Goal: Transaction & Acquisition: Purchase product/service

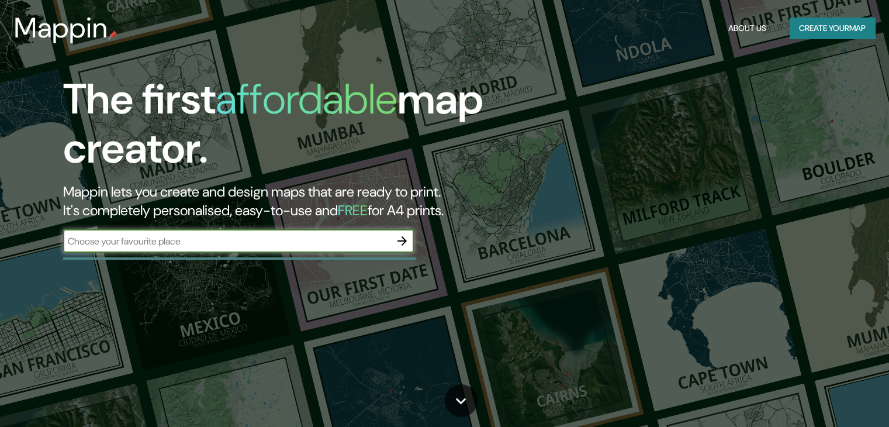
click at [210, 248] on div "​" at bounding box center [238, 240] width 351 height 23
paste input "valencina de la [PERSON_NAME]"
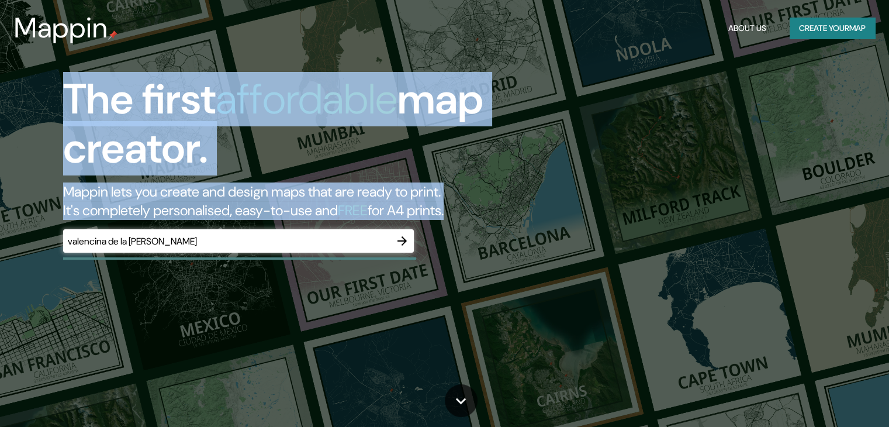
drag, startPoint x: 217, startPoint y: 248, endPoint x: 33, endPoint y: 207, distance: 188.8
click at [0, 202] on div "The first affordable map creator. Mappin lets you create and design maps that a…" at bounding box center [444, 213] width 889 height 427
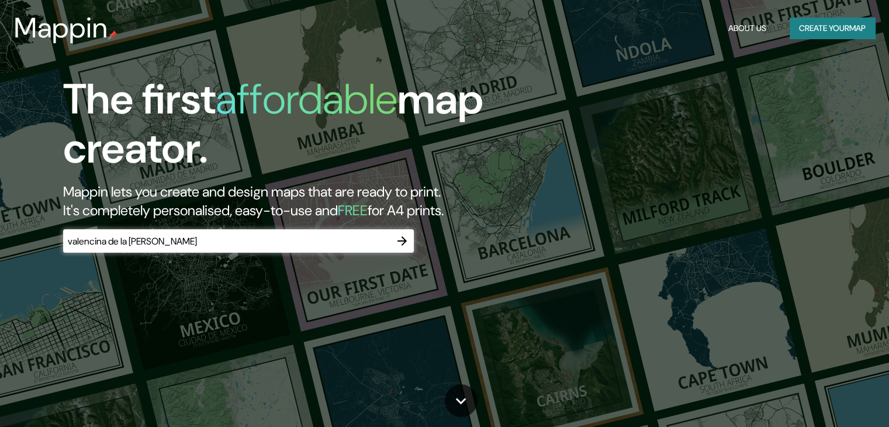
click at [136, 246] on input "valencina de la [PERSON_NAME]" at bounding box center [226, 240] width 327 height 13
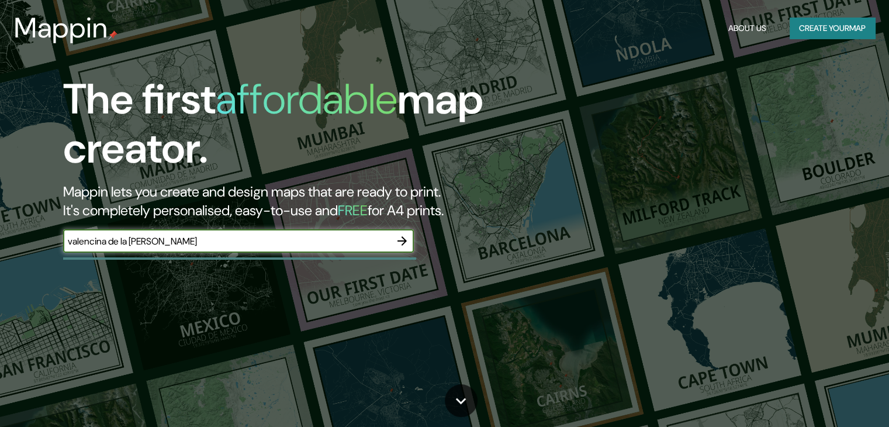
drag, startPoint x: 189, startPoint y: 244, endPoint x: 0, endPoint y: 238, distance: 188.9
click at [0, 238] on div "The first affordable map creator. Mappin lets you create and design maps that a…" at bounding box center [444, 213] width 889 height 427
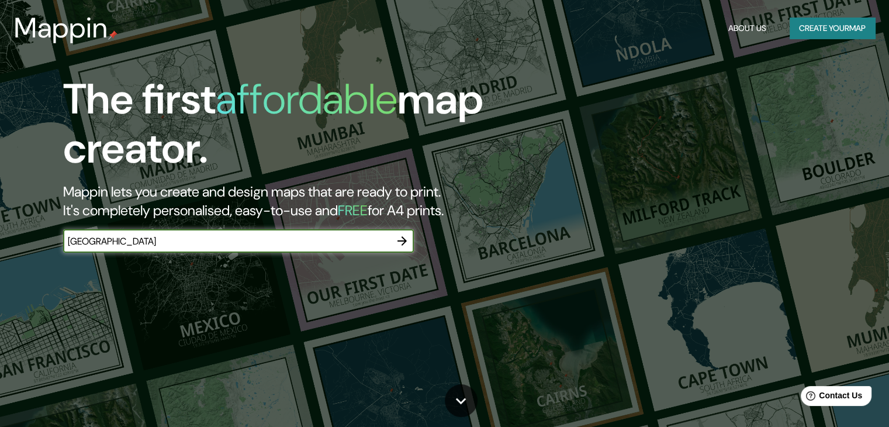
type input "[GEOGRAPHIC_DATA]"
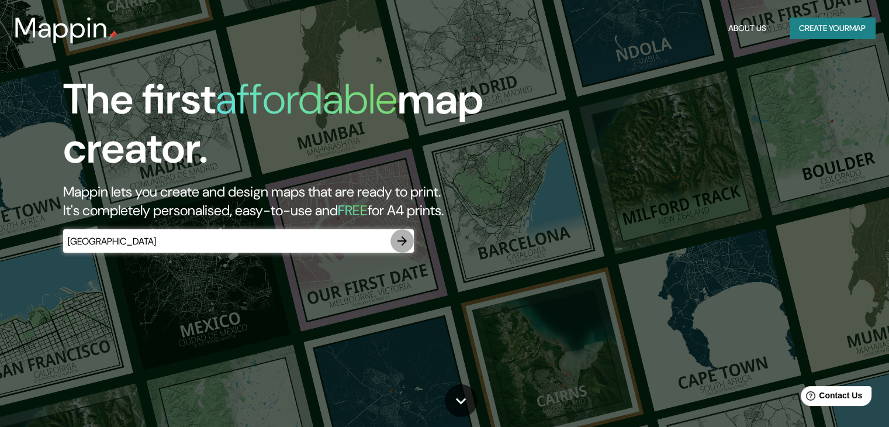
click at [399, 240] on icon "button" at bounding box center [402, 240] width 9 height 9
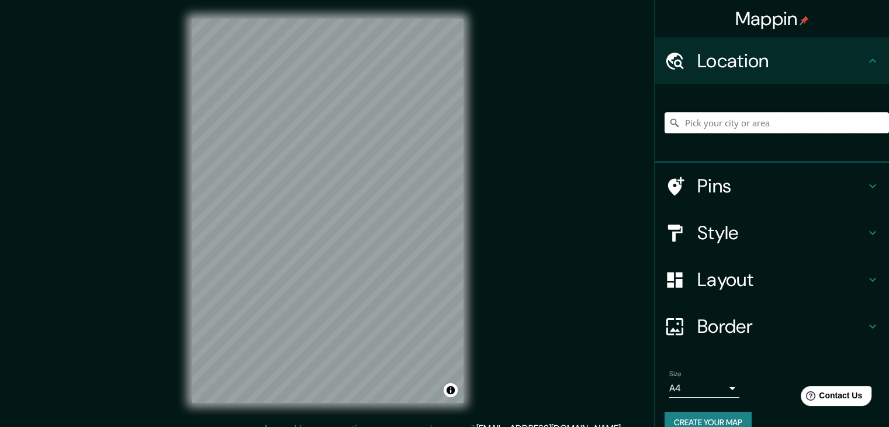
click at [758, 124] on input "Pick your city or area" at bounding box center [777, 122] width 225 height 21
click at [719, 116] on input "Pick your city or area" at bounding box center [777, 122] width 225 height 21
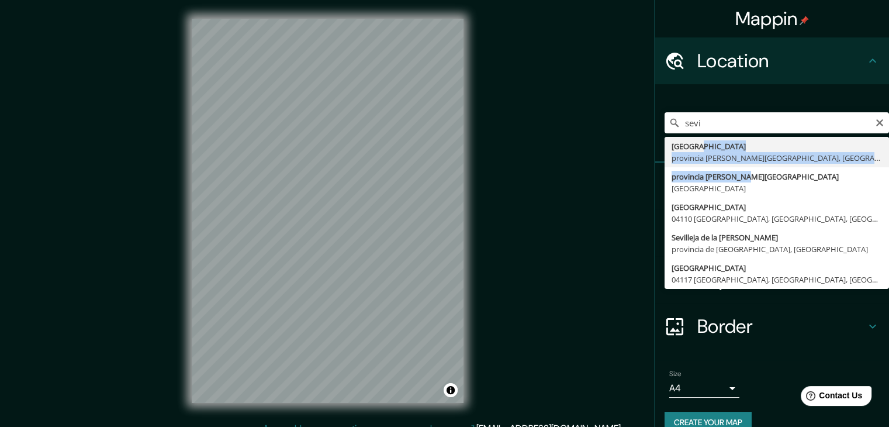
drag, startPoint x: 758, startPoint y: 176, endPoint x: 734, endPoint y: 144, distance: 39.6
type input "[GEOGRAPHIC_DATA], [GEOGRAPHIC_DATA][PERSON_NAME], [GEOGRAPHIC_DATA]"
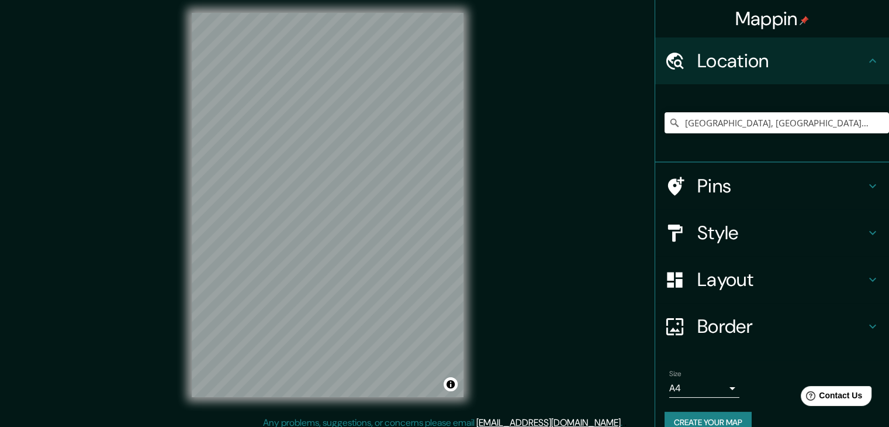
scroll to position [13, 0]
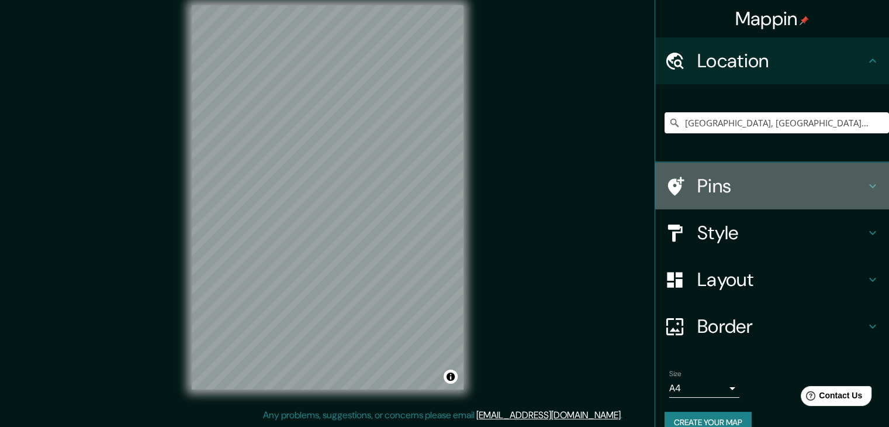
click at [866, 181] on icon at bounding box center [873, 186] width 14 height 14
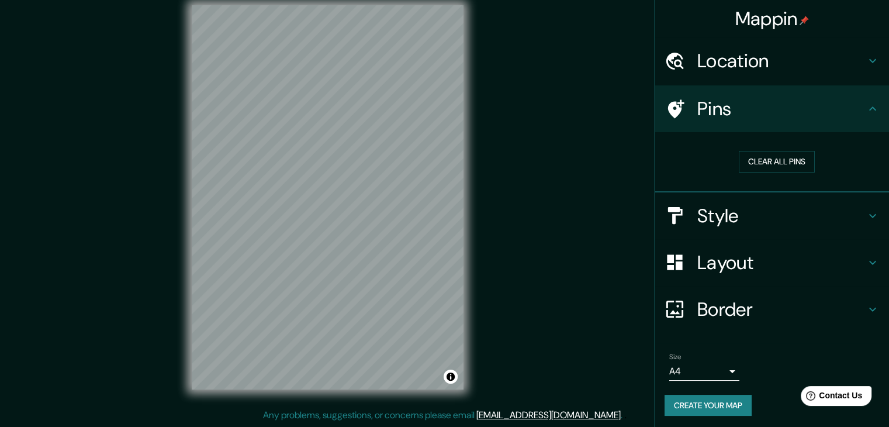
click at [868, 113] on icon at bounding box center [873, 109] width 14 height 14
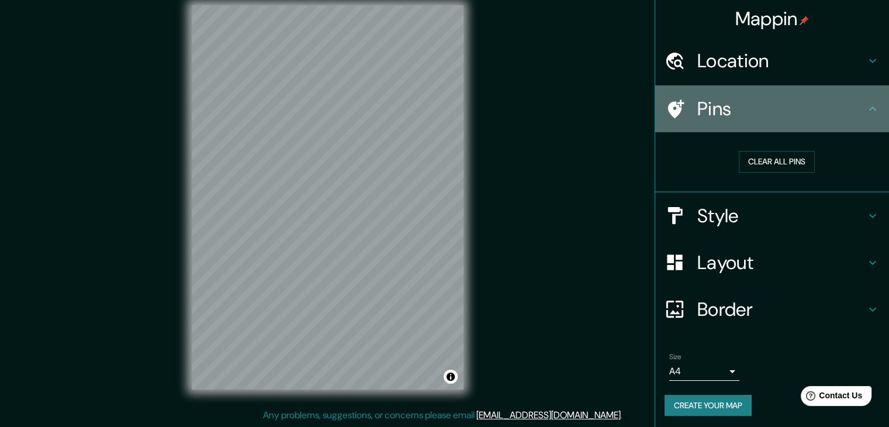
click at [855, 112] on h4 "Pins" at bounding box center [782, 108] width 168 height 23
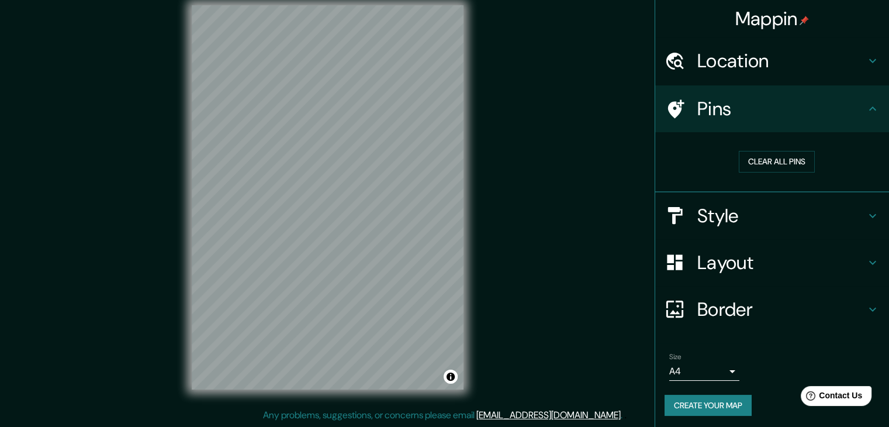
click at [723, 215] on h4 "Style" at bounding box center [782, 215] width 168 height 23
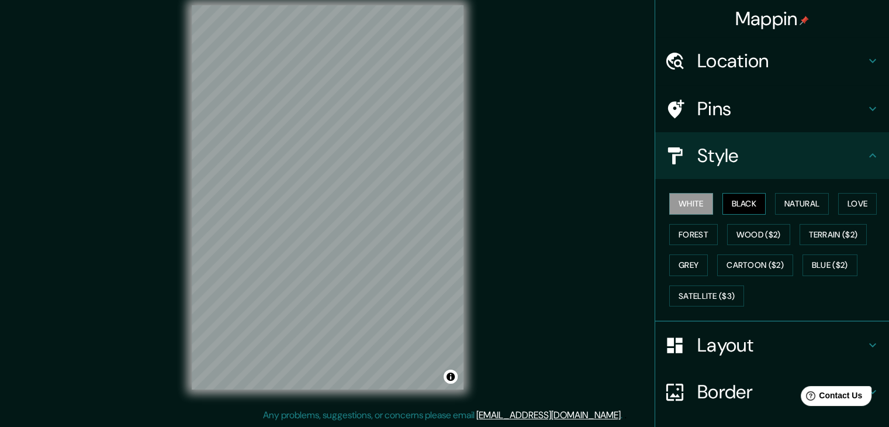
click at [728, 199] on button "Black" at bounding box center [745, 204] width 44 height 22
click at [781, 205] on button "Natural" at bounding box center [802, 204] width 54 height 22
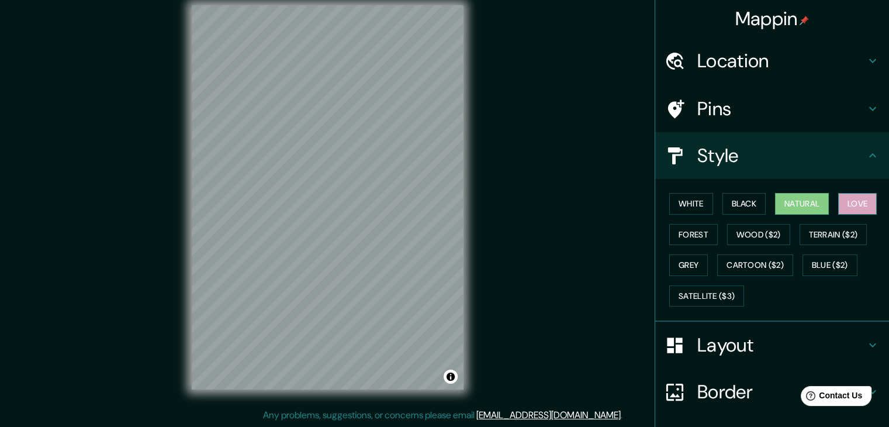
click at [850, 202] on button "Love" at bounding box center [857, 204] width 39 height 22
click at [679, 239] on button "Forest" at bounding box center [693, 235] width 49 height 22
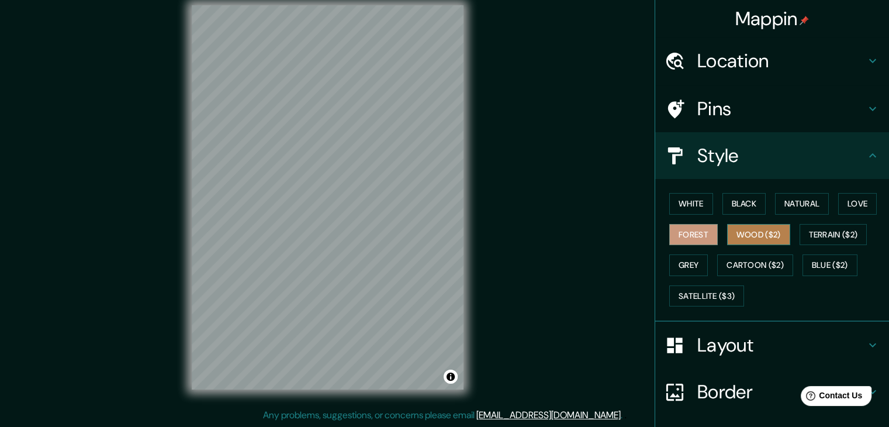
click at [768, 232] on button "Wood ($2)" at bounding box center [758, 235] width 63 height 22
drag, startPoint x: 807, startPoint y: 230, endPoint x: 785, endPoint y: 231, distance: 21.7
click at [785, 231] on div "White Black Natural Love Forest Wood ($2) Terrain ($2) Grey Cartoon ($2) Blue (…" at bounding box center [777, 249] width 225 height 123
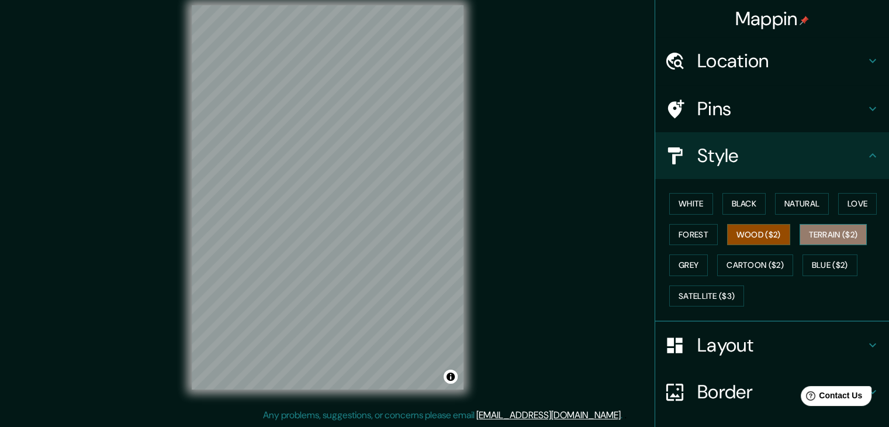
click at [809, 232] on button "Terrain ($2)" at bounding box center [834, 235] width 68 height 22
click at [672, 267] on button "Grey" at bounding box center [688, 265] width 39 height 22
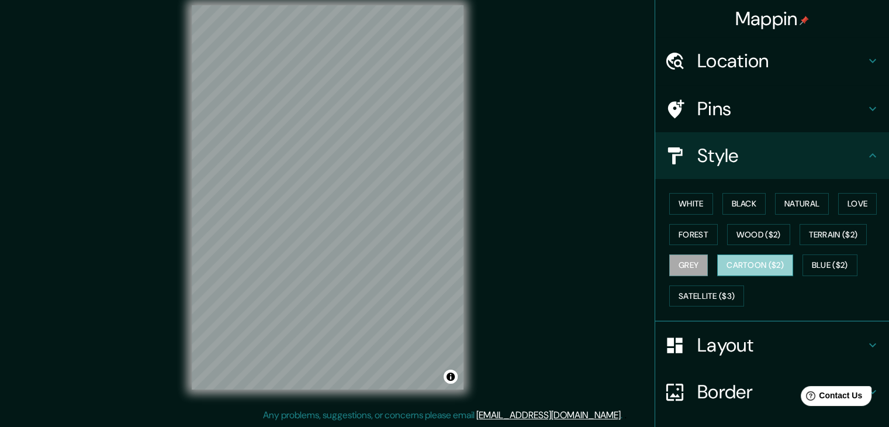
click at [751, 264] on button "Cartoon ($2)" at bounding box center [755, 265] width 76 height 22
click at [823, 261] on button "Blue ($2)" at bounding box center [830, 265] width 55 height 22
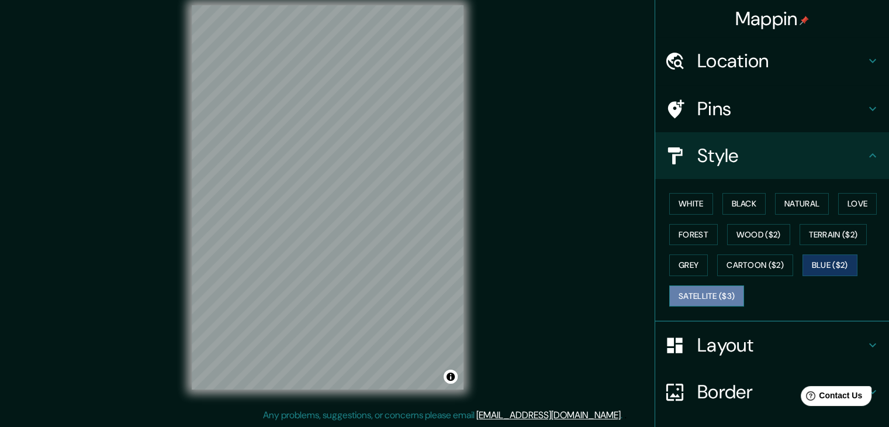
click at [705, 289] on button "Satellite ($3)" at bounding box center [706, 296] width 75 height 22
click at [807, 259] on button "Blue ($2)" at bounding box center [830, 265] width 55 height 22
click at [682, 257] on button "Grey" at bounding box center [688, 265] width 39 height 22
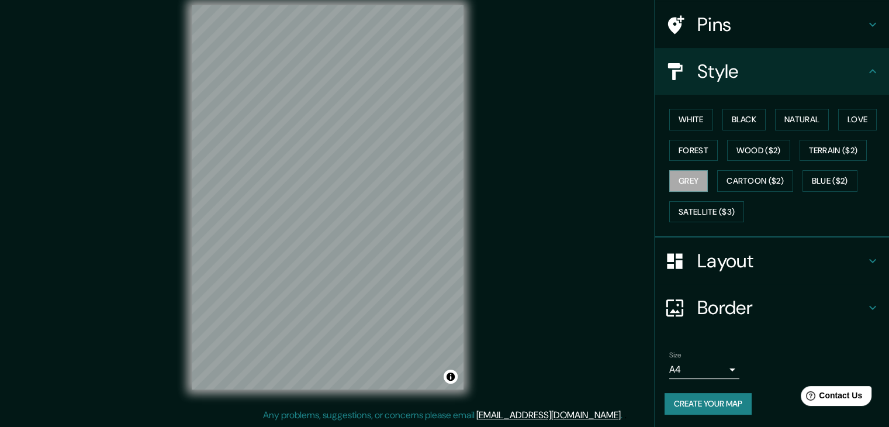
click at [755, 271] on div "Layout" at bounding box center [772, 260] width 234 height 47
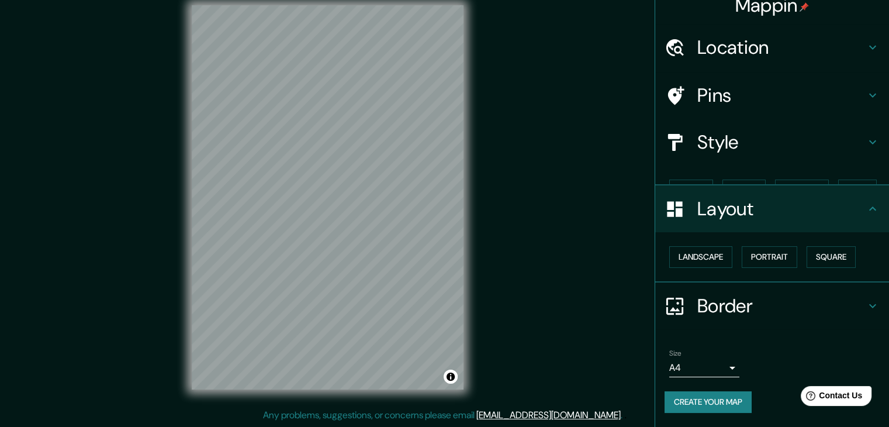
scroll to position [0, 0]
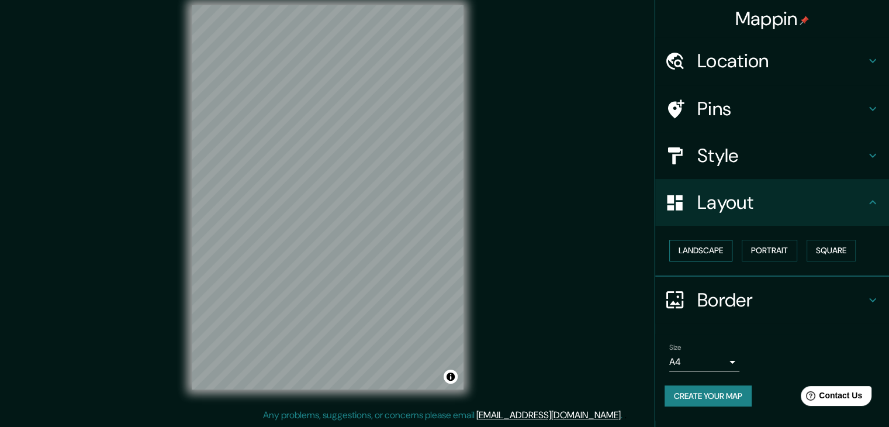
click at [714, 255] on button "Landscape" at bounding box center [700, 251] width 63 height 22
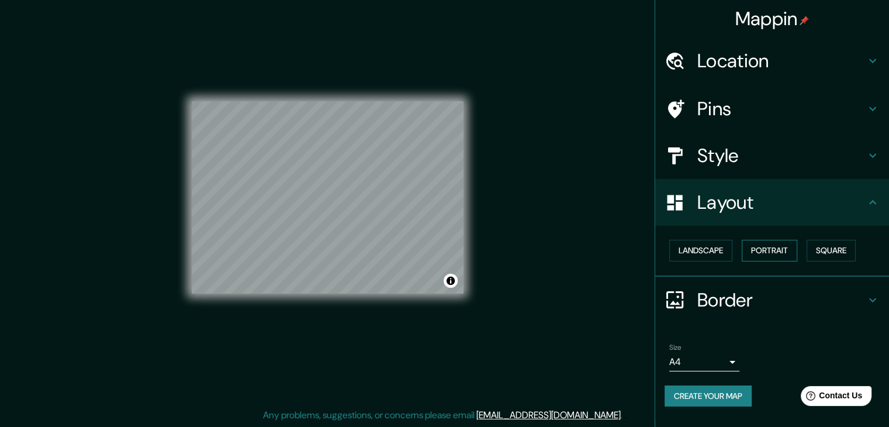
click at [768, 253] on button "Portrait" at bounding box center [770, 251] width 56 height 22
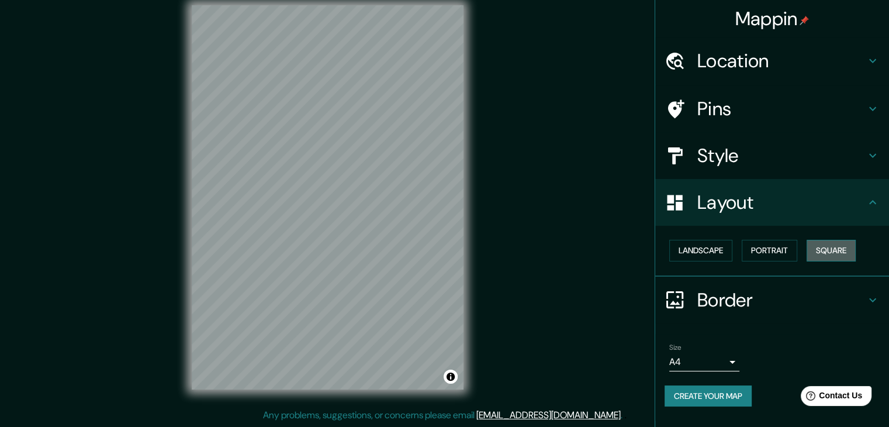
click at [829, 251] on button "Square" at bounding box center [831, 251] width 49 height 22
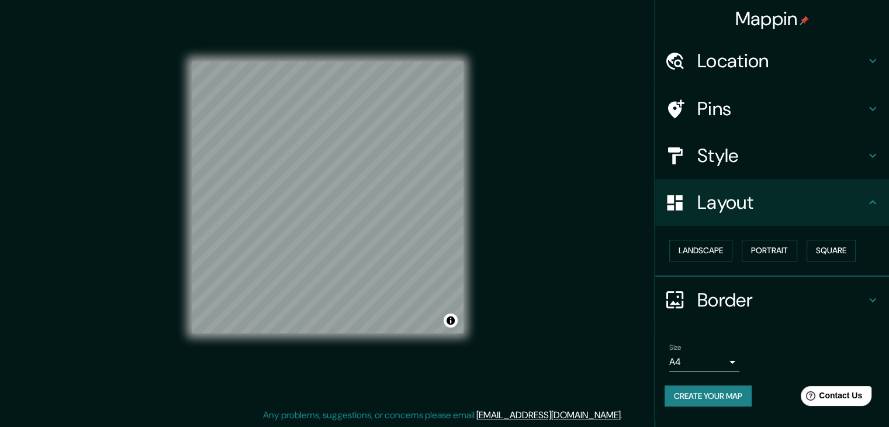
click at [712, 310] on h4 "Border" at bounding box center [782, 299] width 168 height 23
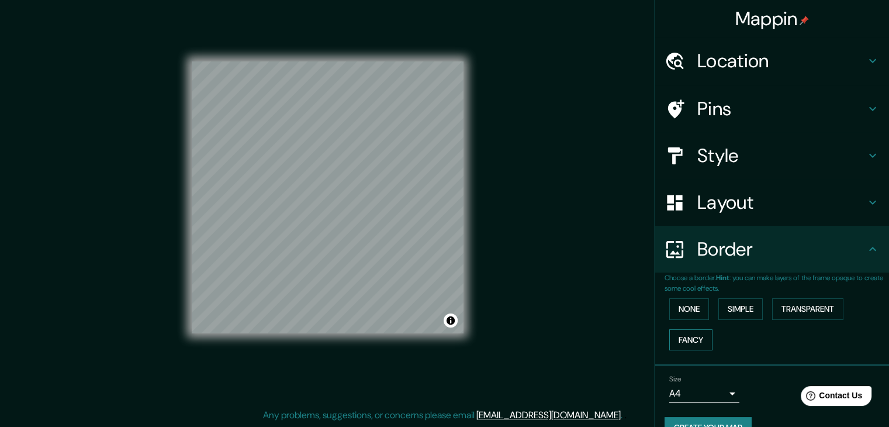
click at [692, 336] on button "Fancy" at bounding box center [690, 340] width 43 height 22
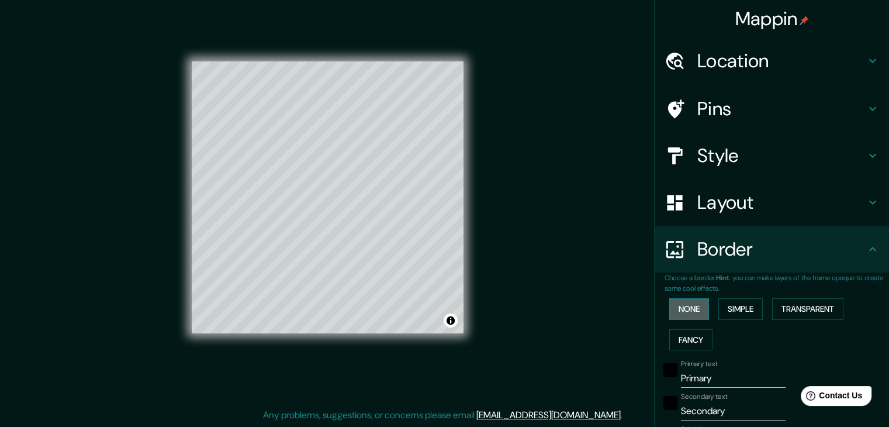
click at [696, 314] on button "None" at bounding box center [689, 309] width 40 height 22
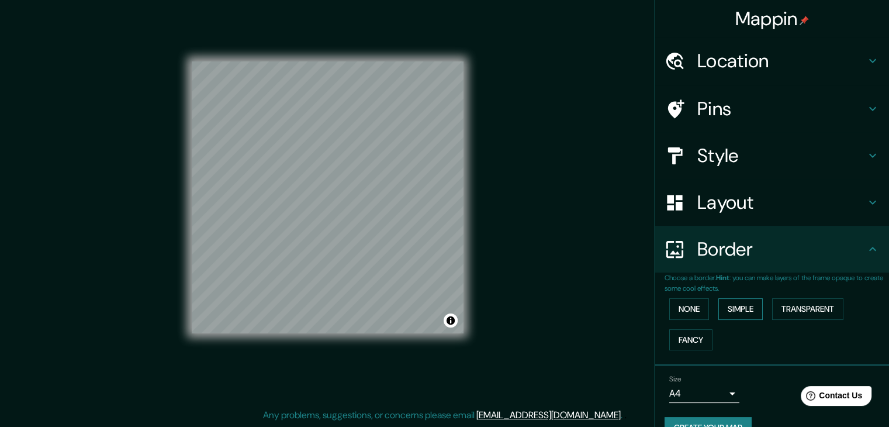
click at [744, 307] on button "Simple" at bounding box center [741, 309] width 44 height 22
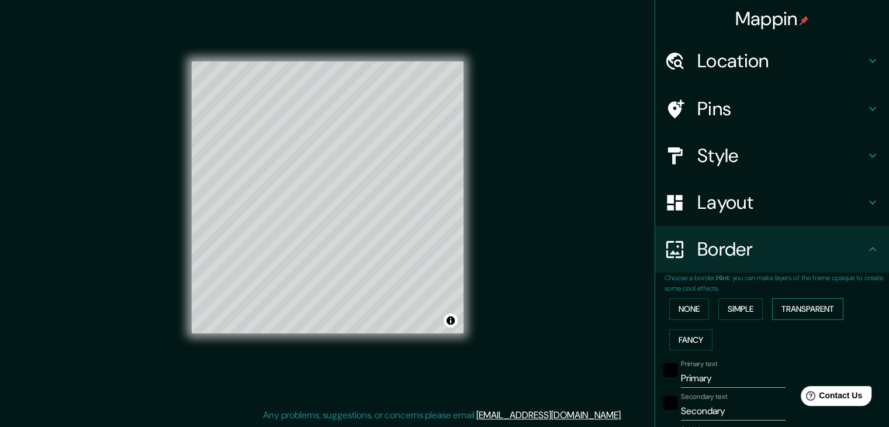
click at [798, 305] on button "Transparent" at bounding box center [807, 309] width 71 height 22
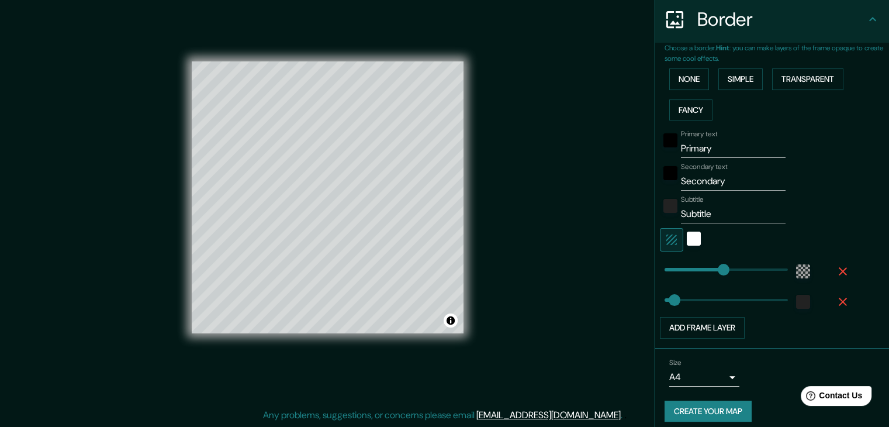
scroll to position [237, 0]
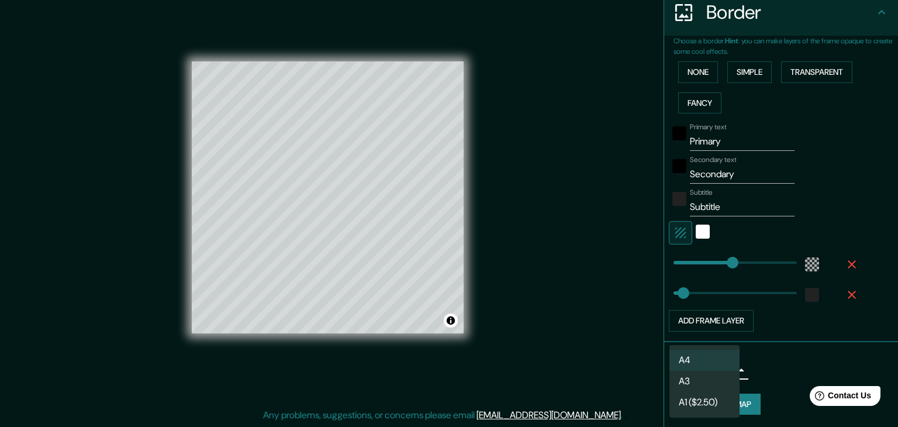
click at [686, 370] on body "Mappin Location [GEOGRAPHIC_DATA], [GEOGRAPHIC_DATA][PERSON_NAME], [GEOGRAPHIC_…" at bounding box center [449, 200] width 898 height 427
click at [773, 373] on div at bounding box center [449, 213] width 898 height 427
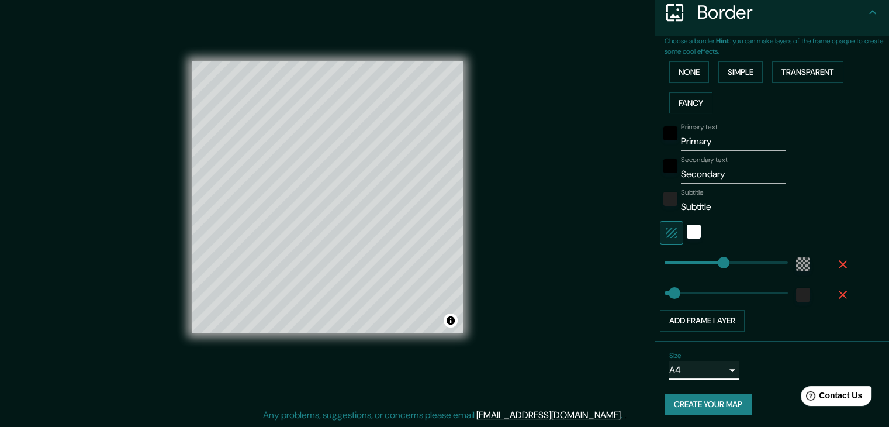
type input "223"
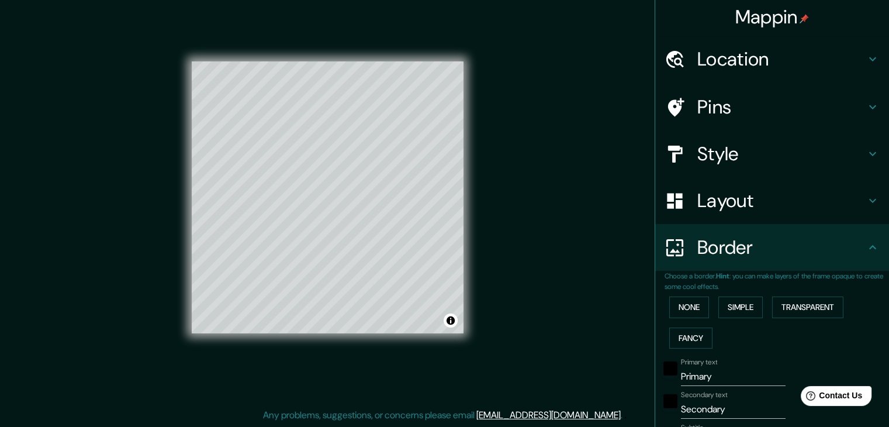
scroll to position [0, 0]
